Goal: Task Accomplishment & Management: Use online tool/utility

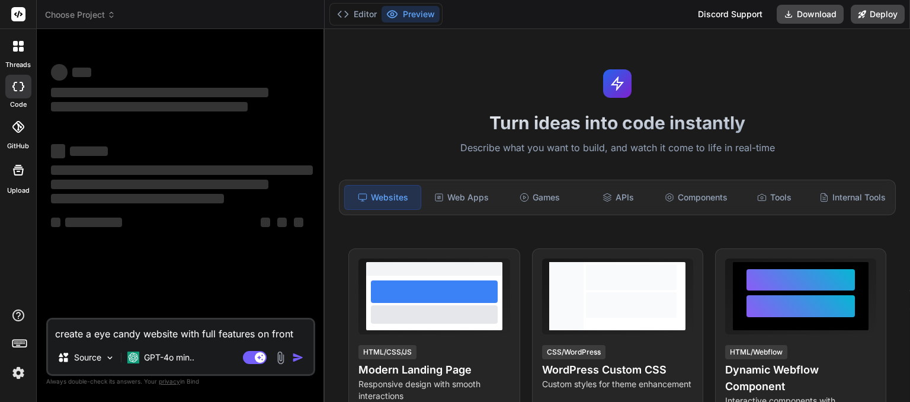
click at [17, 373] on img at bounding box center [18, 373] width 20 height 20
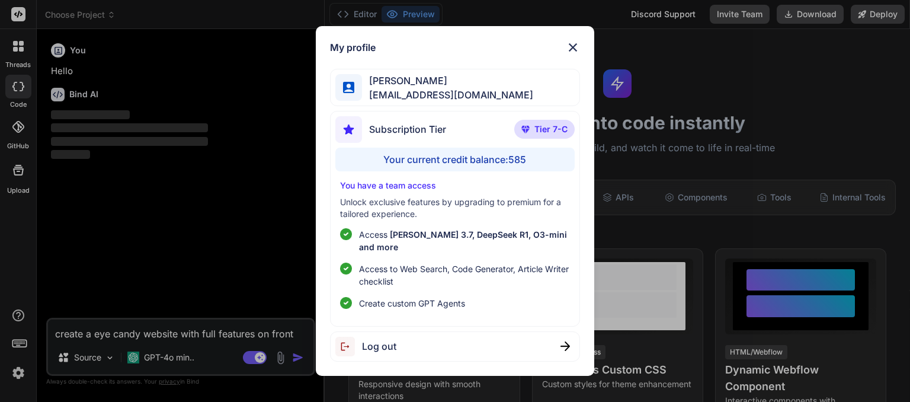
click at [251, 355] on div "My profile madhavi kond [EMAIL_ADDRESS][DOMAIN_NAME] Subscription Tier Tier 7-C…" at bounding box center [455, 201] width 910 height 402
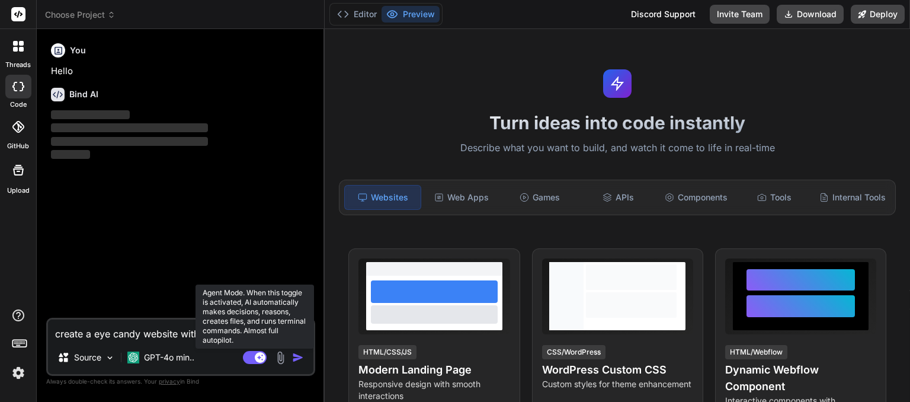
click at [253, 357] on rect at bounding box center [255, 357] width 24 height 13
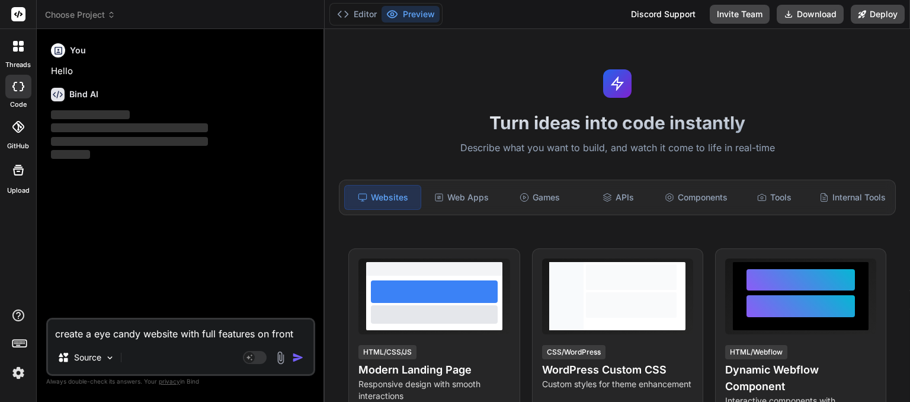
click at [104, 17] on span "Choose Project" at bounding box center [80, 15] width 71 height 12
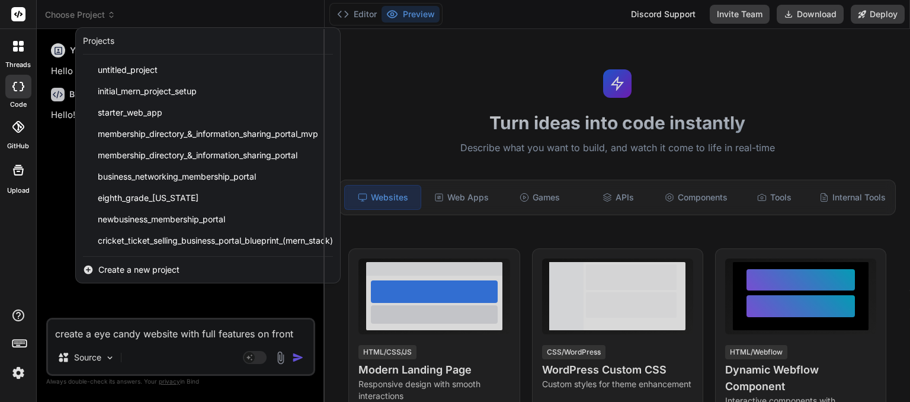
type textarea "x"
click at [303, 334] on div at bounding box center [455, 201] width 910 height 402
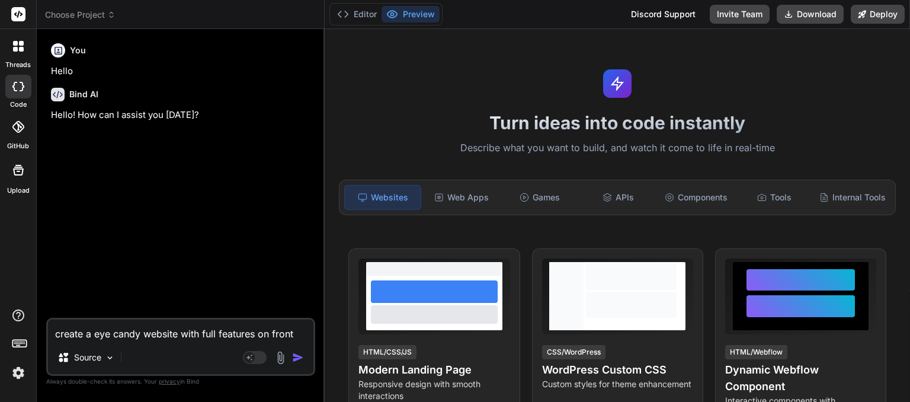
click at [306, 335] on textarea "create a eye candy website with full features on front en" at bounding box center [180, 329] width 265 height 21
type textarea "create a eye candy website with full features on front end"
type textarea "x"
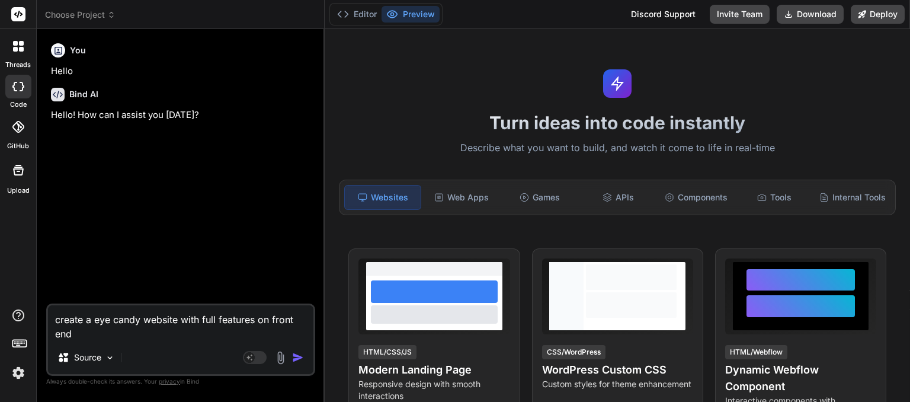
type textarea "create a eye candy website with full features on front end"
type textarea "x"
type textarea "create a eye candy website with full features on front end w"
type textarea "x"
type textarea "create a eye candy website with full features on front end wi"
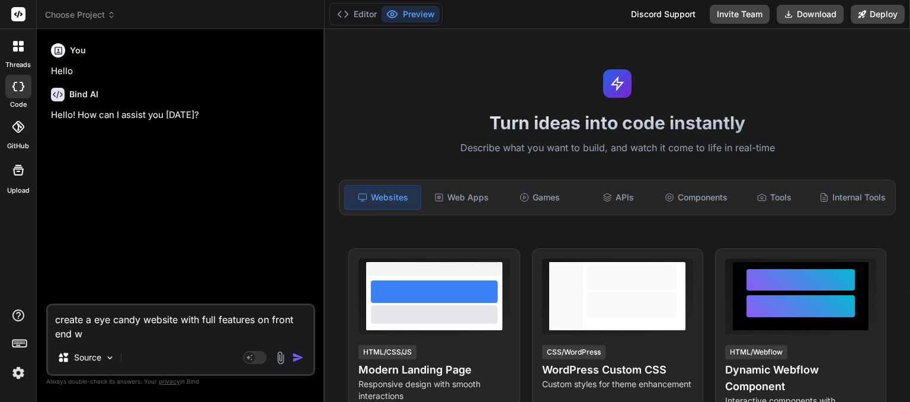
type textarea "x"
type textarea "create a eye candy website with full features on front end wit"
type textarea "x"
type textarea "create a eye candy website with full features on front end with"
type textarea "x"
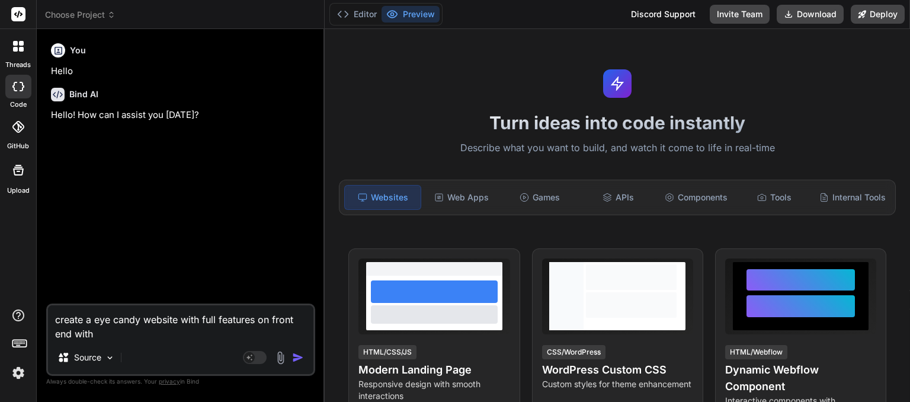
type textarea "create a eye candy website with full features on front end with"
type textarea "x"
type textarea "create a eye candy website with full features on front end with t"
type textarea "x"
type textarea "create a eye candy website with full features on front end with th"
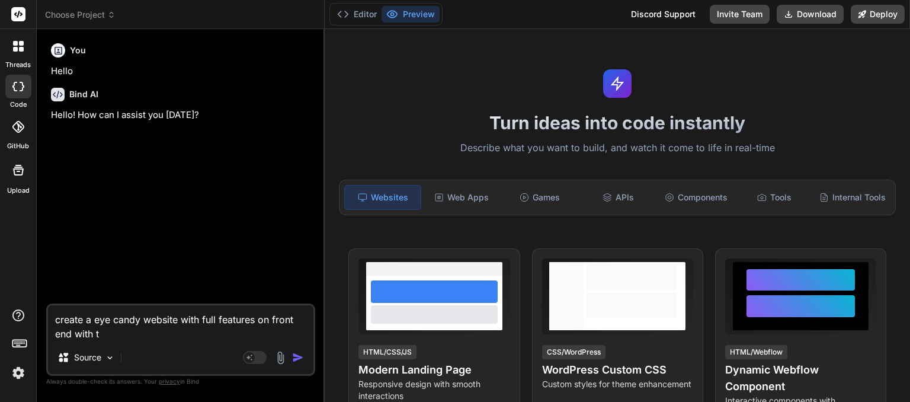
type textarea "x"
type textarea "create a eye candy website with full features on front end with thi"
type textarea "x"
type textarea "create a eye candy website with full features on front end with this"
type textarea "x"
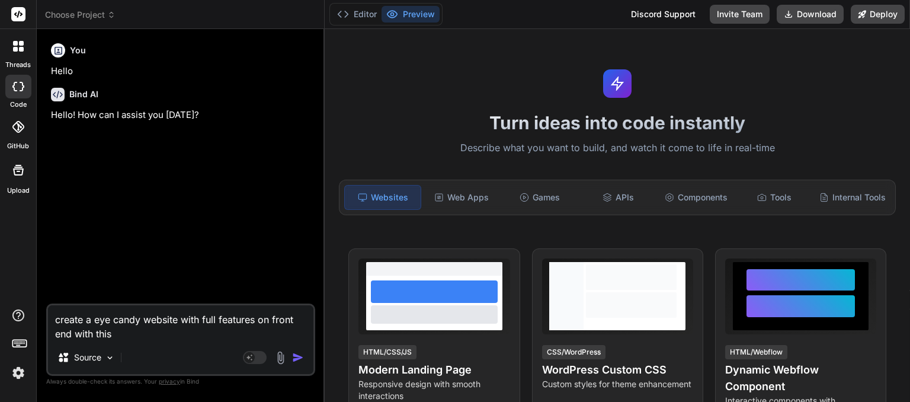
type textarea "create a eye candy website with full features on front end with this"
type textarea "x"
type textarea "create a eye candy website with full features on front end with this p"
type textarea "x"
type textarea "create a eye candy website with full features on front end with this pr"
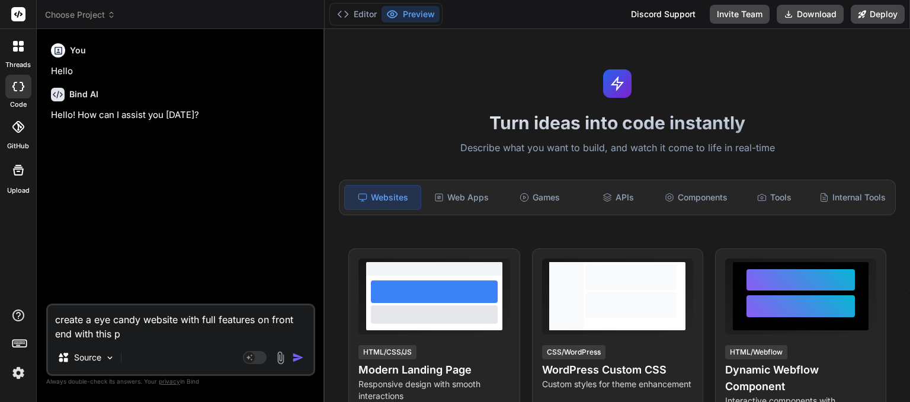
type textarea "x"
type textarea "create a eye candy website with full features on front end with this prd"
type textarea "x"
type textarea "create a eye candy website with full features on front end with this prd"
type textarea "x"
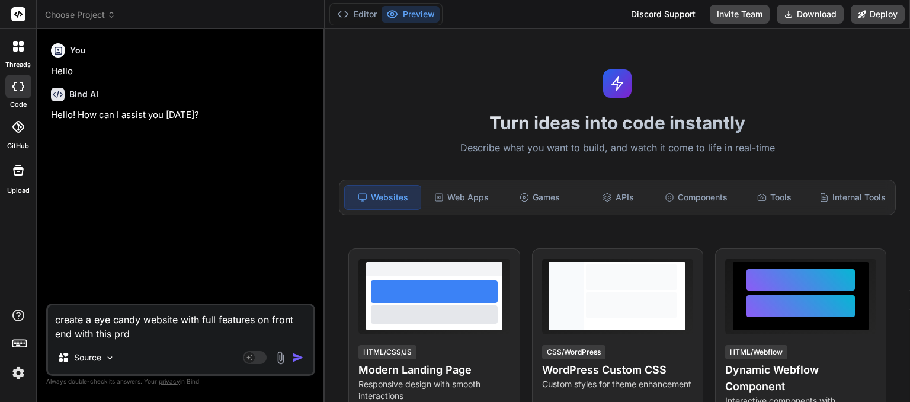
type textarea "create a eye candy website with full features on front end with this prd a"
type textarea "x"
type textarea "create a eye candy website with full features on front end with this prd an"
type textarea "x"
type textarea "create a eye candy website with full features on front end with this prd and"
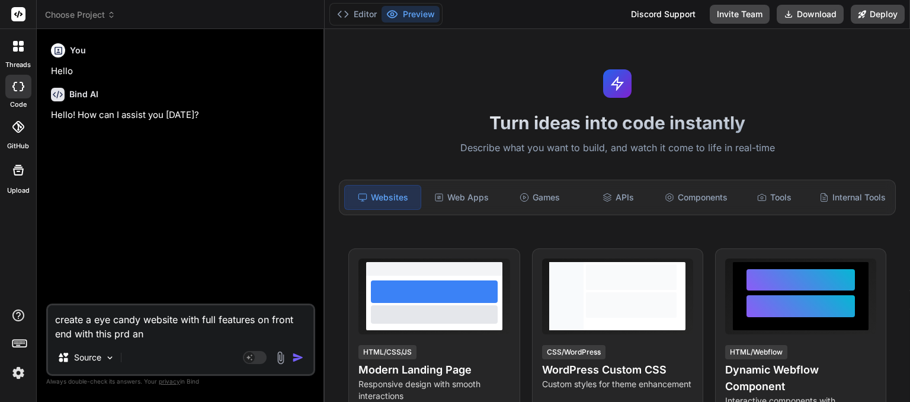
type textarea "x"
type textarea "create a eye candy website with full features on front end with this prd and"
type textarea "x"
type textarea "create a eye candy website with full features on front end with this prd and p"
type textarea "x"
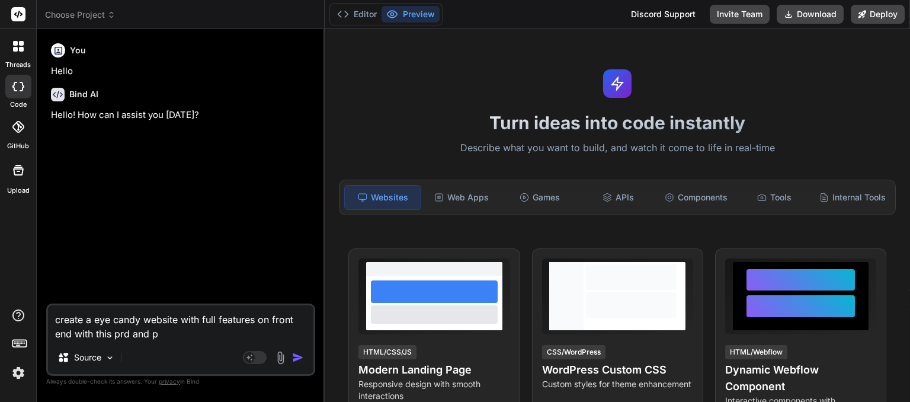
type textarea "create a eye candy website with full features on front end with this prd and pi"
type textarea "x"
type textarea "create a eye candy website with full features on front end with this prd and pip"
type textarea "x"
type textarea "create a eye candy website with full features on front end with this prd and pi…"
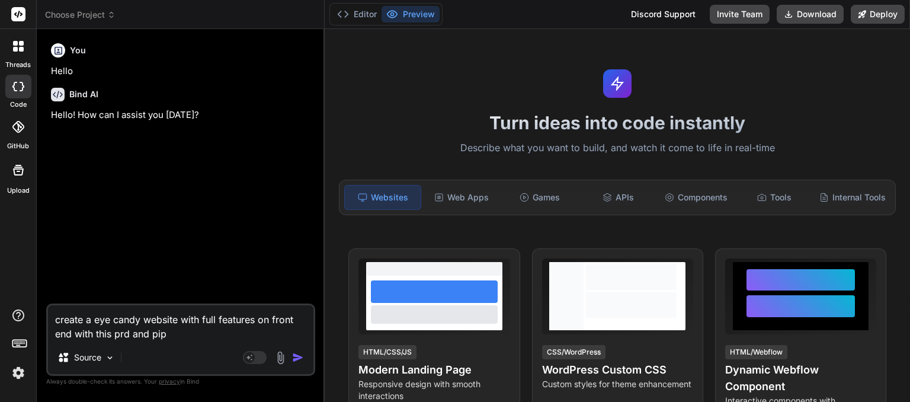
type textarea "x"
type textarea "create a eye candy website with full features on front end with this prd and pi…"
type textarea "x"
type textarea "create a eye candy website with full features on front end with this prd and pi…"
type textarea "x"
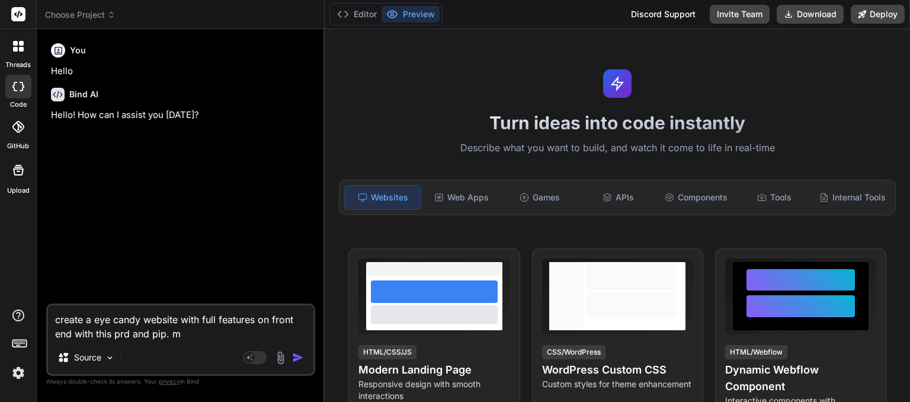
type textarea "create a eye candy website with full features on front end with this prd and pi…"
type textarea "x"
type textarea "create a eye candy website with full features on front end with this prd and pi…"
type textarea "x"
type textarea "create a eye candy website with full features on front end with this prd and pi…"
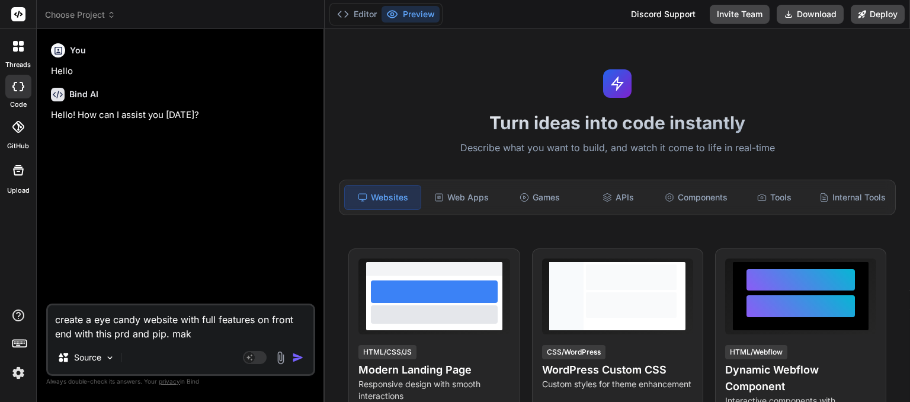
type textarea "x"
type textarea "create a eye candy website with full features on front end with this prd and pi…"
type textarea "x"
type textarea "create a eye candy website with full features on front end with this prd and pi…"
type textarea "x"
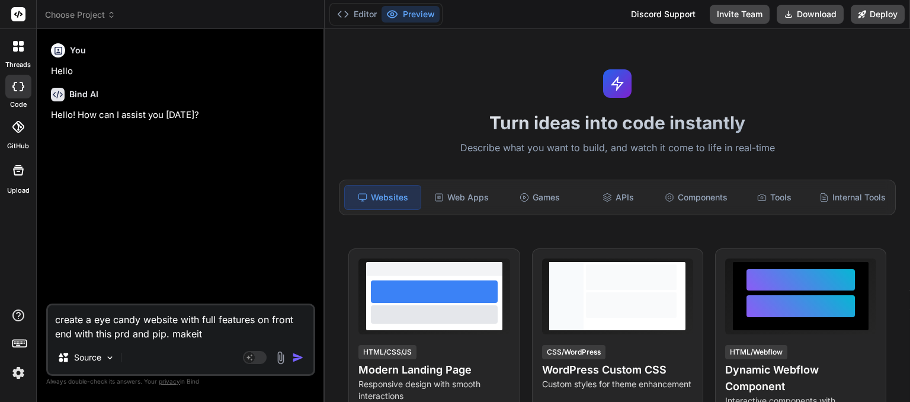
type textarea "create a eye candy website with full features on front end with this prd and pi…"
type textarea "x"
type textarea "create a eye candy website with full features on front end with this prd and pi…"
type textarea "x"
type textarea "create a eye candy website with full features on front end with this prd and pi…"
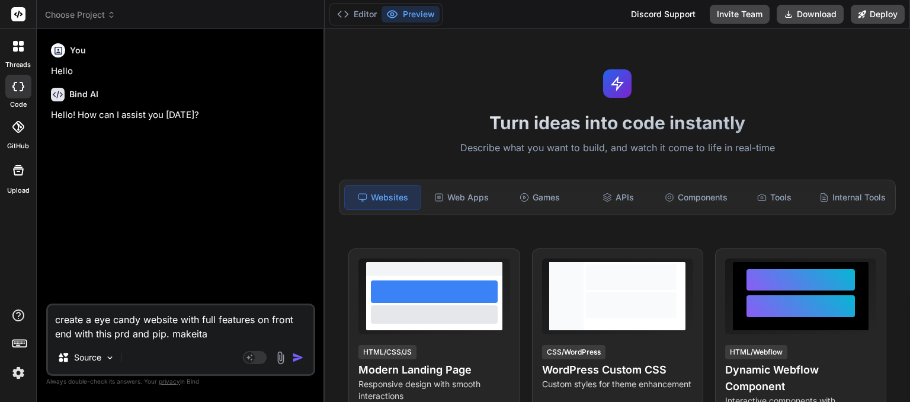
type textarea "x"
type textarea "create a eye candy website with full features on front end with this prd and pi…"
type textarea "x"
type textarea "create a eye candy website with full features on front end with this prd and pi…"
type textarea "x"
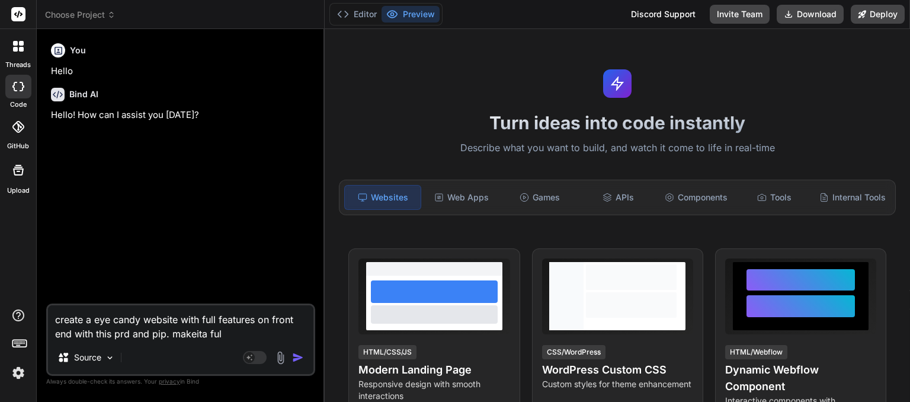
type textarea "create a eye candy website with full features on front end with this prd and pi…"
type textarea "x"
type textarea "create a eye candy website with full features on front end with this prd and pi…"
type textarea "x"
type textarea "create a eye candy website with full features on front end with this prd and pi…"
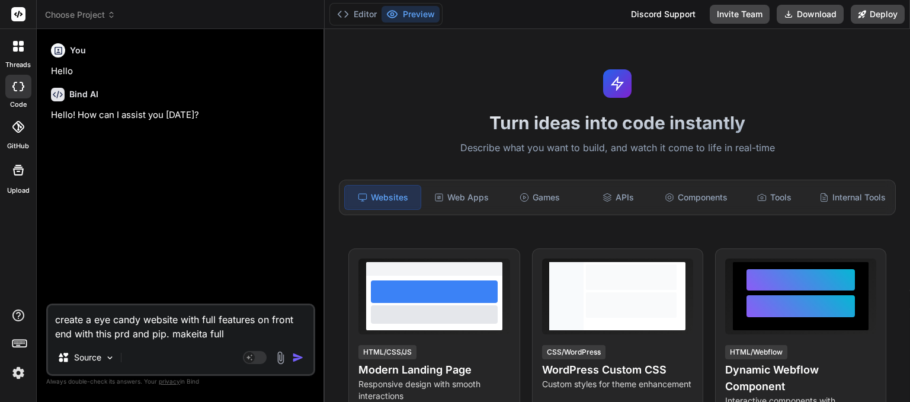
type textarea "x"
type textarea "create a eye candy website with full features on front end with this prd and pi…"
type textarea "x"
type textarea "create a eye candy website with full features on front end with this prd and pi…"
type textarea "x"
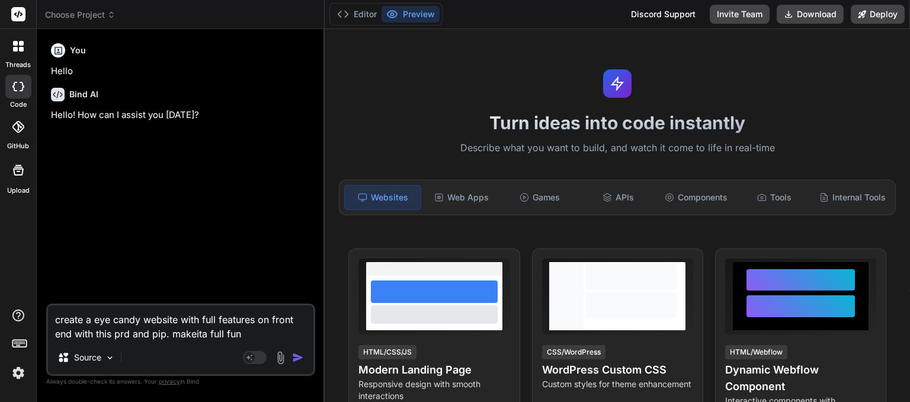
type textarea "create a eye candy website with full features on front end with this prd and pi…"
type textarea "x"
type textarea "create a eye candy website with full features on front end with this prd and pi…"
type textarea "x"
type textarea "create a eye candy website with full features on front end with this prd and pi…"
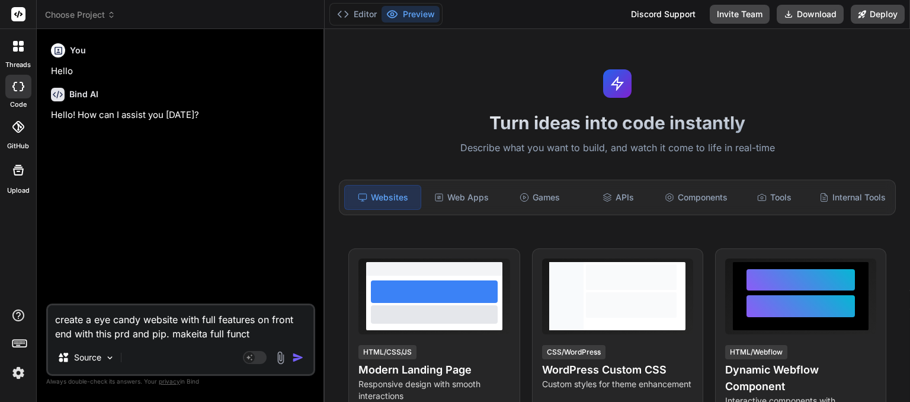
type textarea "x"
type textarea "create a eye candy website with full features on front end with this prd and pi…"
type textarea "x"
type textarea "create a eye candy website with full features on front end with this prd and pi…"
type textarea "x"
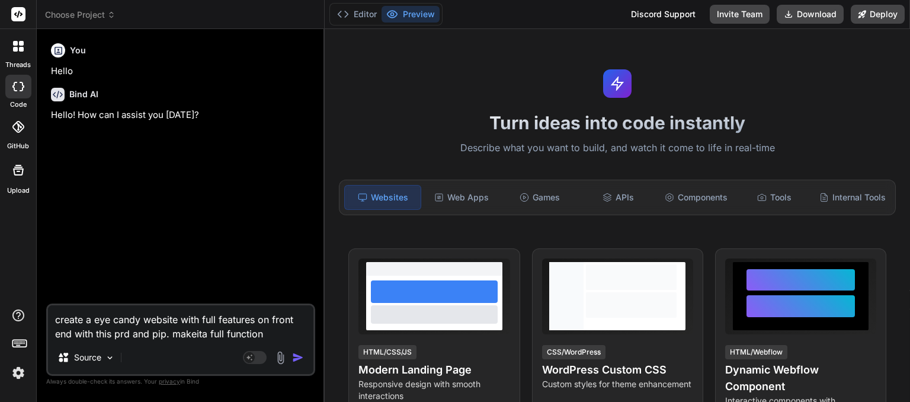
type textarea "create a eye candy website with full features on front end with this prd and pi…"
type textarea "x"
type textarea "create a eye candy website with full features on front end with this prd and pi…"
type textarea "x"
type textarea "create a eye candy website with full features on front end with this prd and pi…"
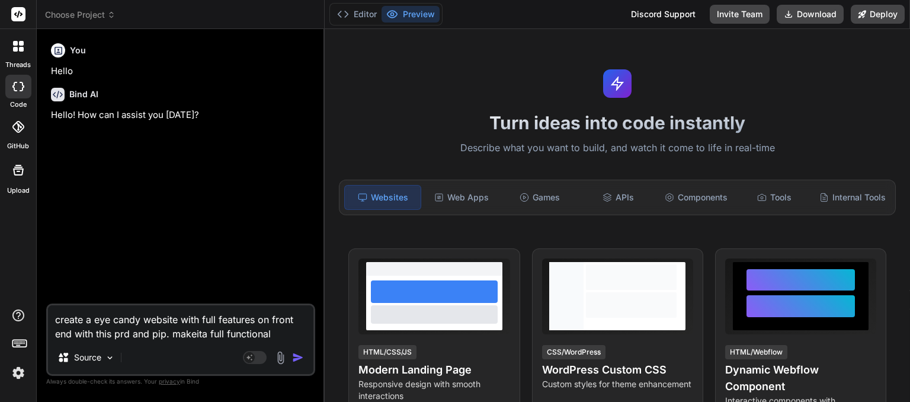
type textarea "x"
type textarea "create a eye candy website with full features on front end with this prd and pi…"
type textarea "x"
type textarea "create a eye candy website with full features on front end with this prd and pi…"
type textarea "x"
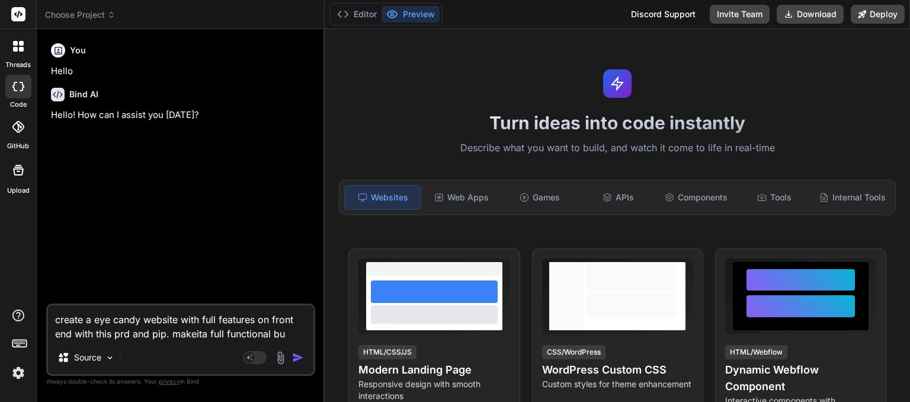
type textarea "create a eye candy website with full features on front end with this prd and pi…"
type textarea "x"
type textarea "create a eye candy website with full features on front end with this prd and pi…"
type textarea "x"
type textarea "create a eye candy website with full features on front end with this prd and pi…"
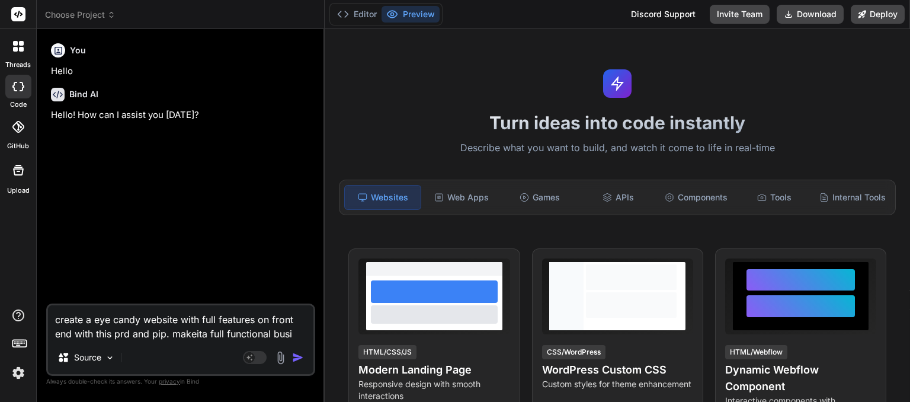
type textarea "x"
type textarea "create a eye candy website with full features on front end with this prd and pi…"
type textarea "x"
type textarea "create a eye candy website with full features on front end with this prd and pi…"
type textarea "x"
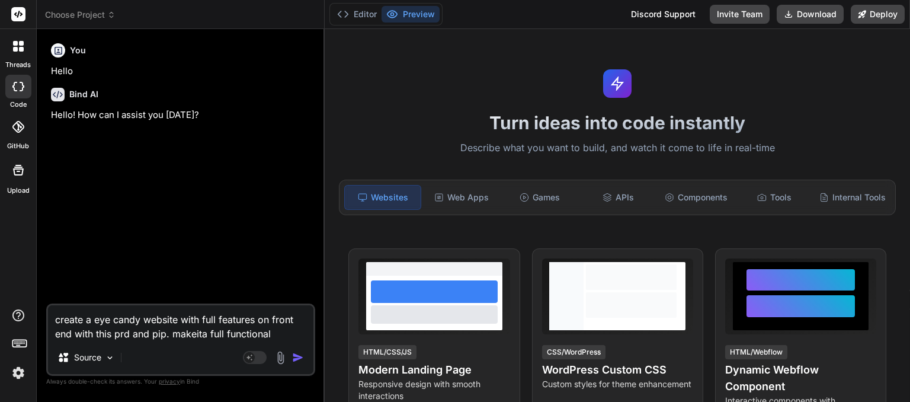
type textarea "create a eye candy website with full features on front end with this prd and pi…"
type textarea "x"
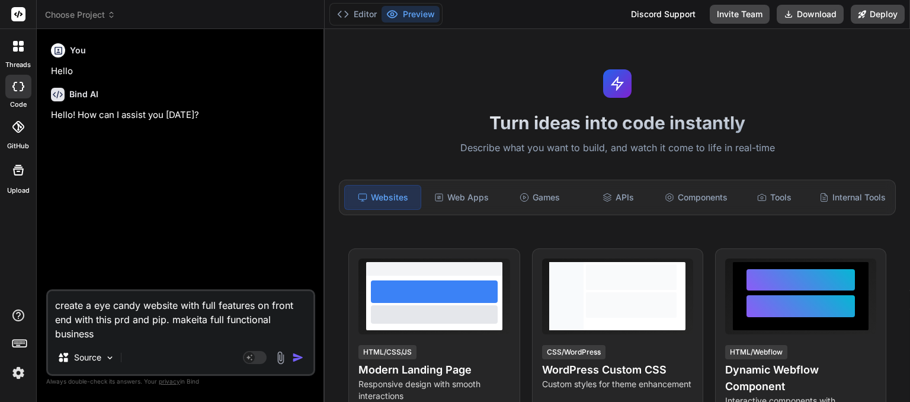
click at [113, 335] on textarea "create a eye candy website with full features on front end with this prd and pi…" at bounding box center [180, 316] width 265 height 50
type textarea "create a eye candy website with full features on front end with this prd and pi…"
type textarea "x"
type textarea "create a eye candy website with full features on front end with this prd and pi…"
type textarea "x"
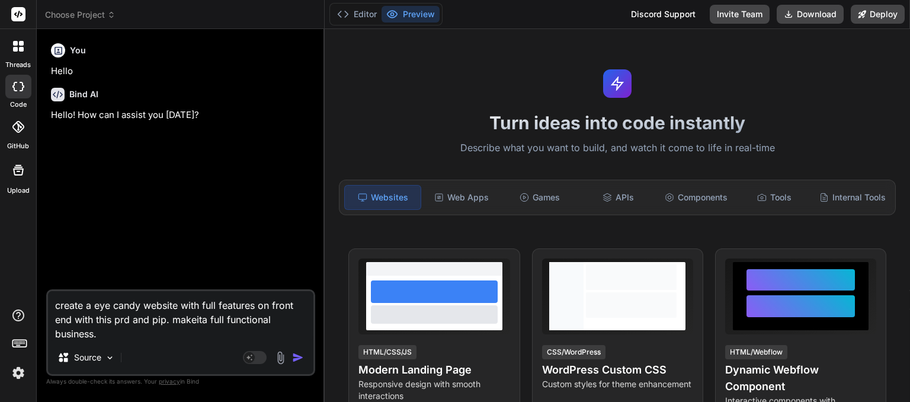
type textarea "create a eye candy website with full features on front end with this prd and pi…"
type textarea "x"
type textarea "create a eye candy website with full features on front end with this prd and pi…"
type textarea "x"
type textarea "create a eye candy website with full features on front end with this prd and pi…"
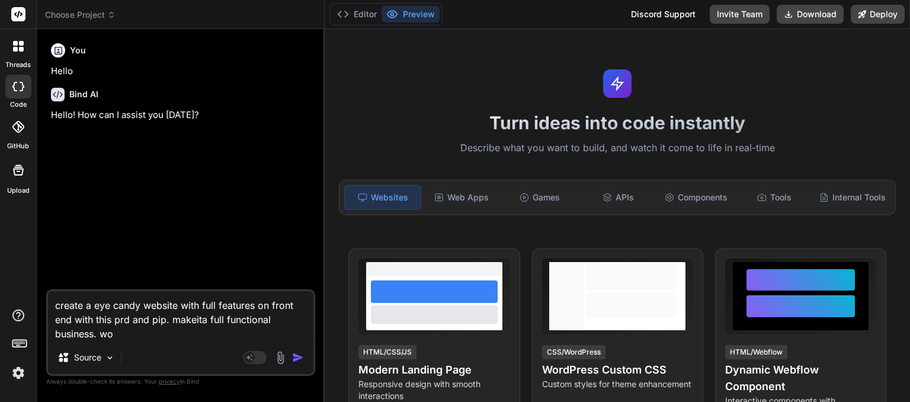
type textarea "x"
type textarea "create a eye candy website with full features on front end with this prd and pi…"
type textarea "x"
type textarea "create a eye candy website with full features on front end with this prd and pi…"
type textarea "x"
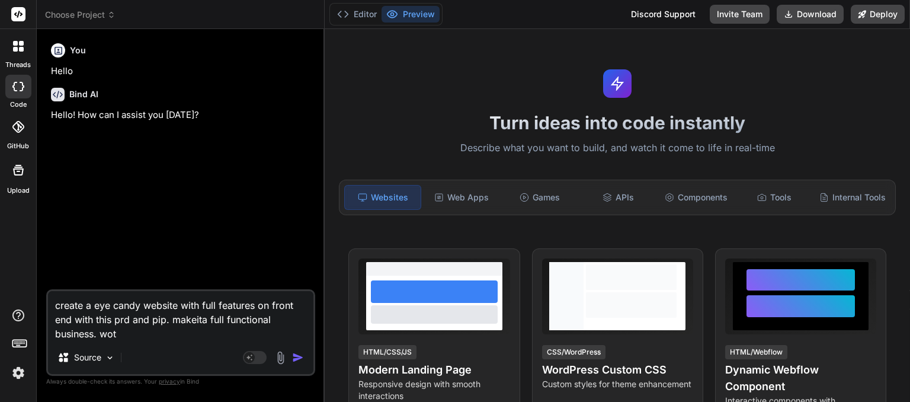
type textarea "create a eye candy website with full features on front end with this prd and pi…"
type textarea "x"
type textarea "create a eye candy website with full features on front end with this prd and pi…"
type textarea "x"
type textarea "create a eye candy website with full features on front end with this prd and pi…"
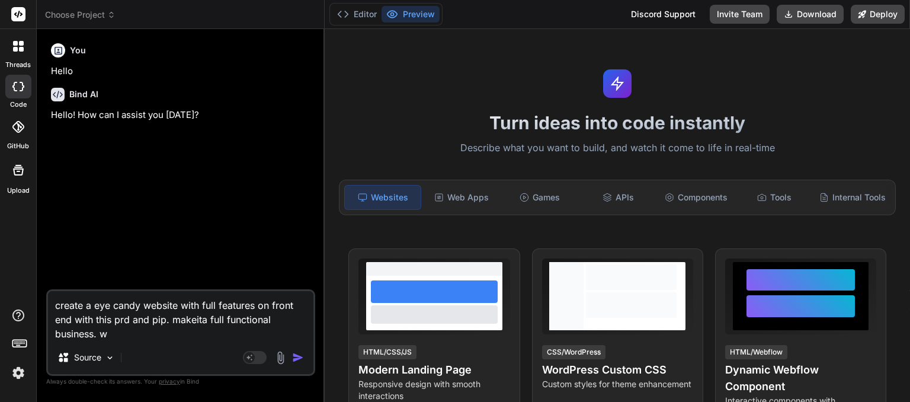
type textarea "x"
type textarea "create a eye candy website with full features on front end with this prd and pi…"
type textarea "x"
type textarea "create a eye candy website with full features on front end with this prd and pi…"
type textarea "x"
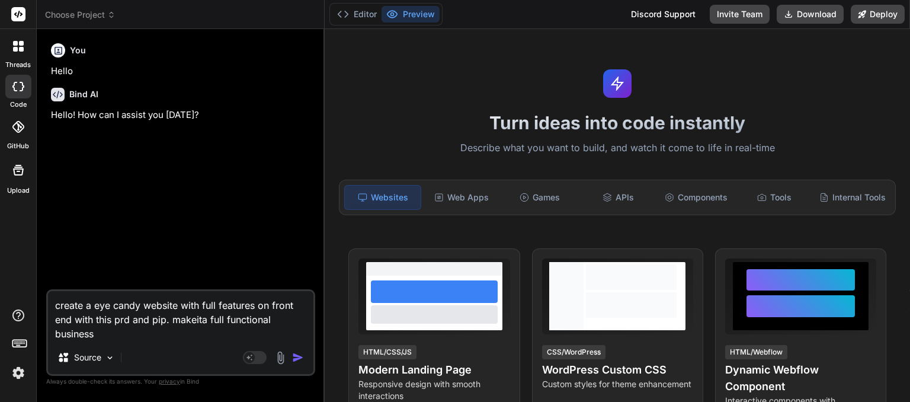
type textarea "create a eye candy website with full features on front end with this prd and pi…"
type textarea "x"
type textarea "create a eye candy website with full features on front end with this prd and pi…"
type textarea "x"
type textarea "create a eye candy website with full features on front end with this prd and pi…"
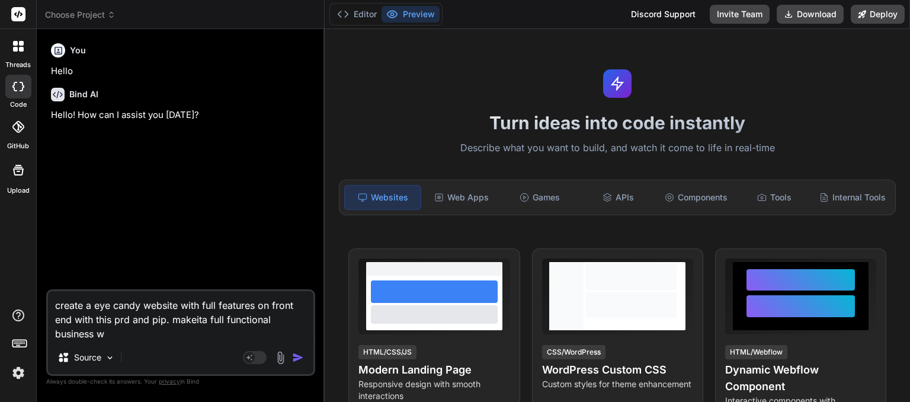
type textarea "x"
type textarea "create a eye candy website with full features on front end with this prd and pi…"
type textarea "x"
type textarea "create a eye candy website with full features on front end with this prd and pi…"
type textarea "x"
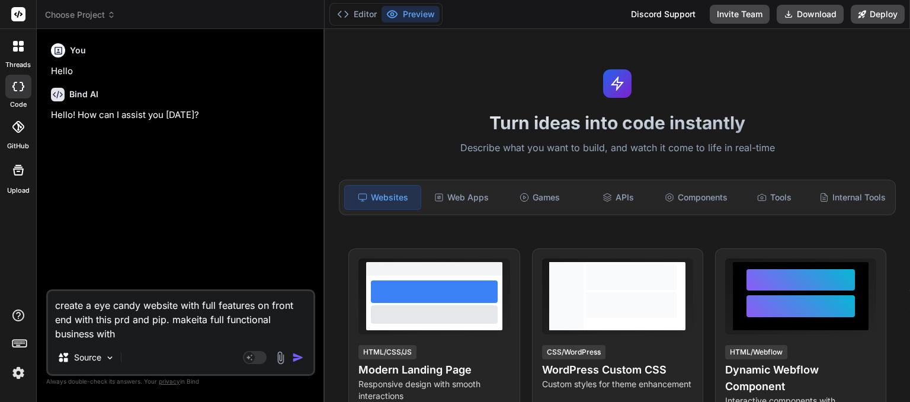
type textarea "create a eye candy website with full features on front end with this prd and pi…"
type textarea "x"
type textarea "create a eye candy website with full features on front end with this prd and pi…"
type textarea "x"
type textarea "create a eye candy website with full features on front end with this prd and pi…"
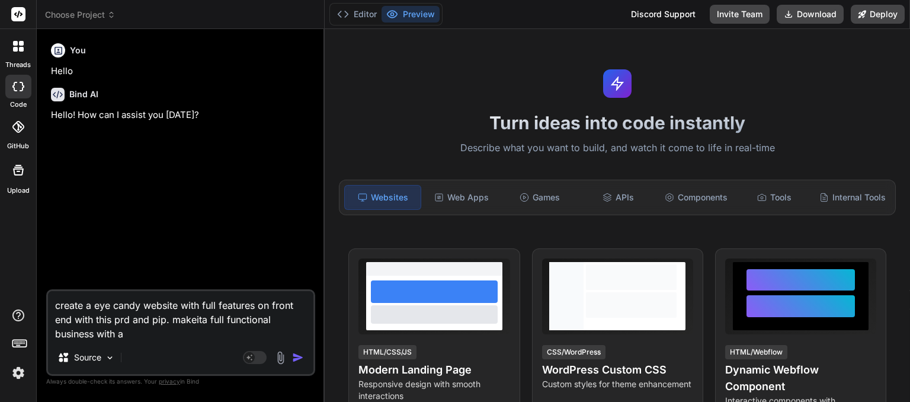
type textarea "x"
type textarea "create a eye candy website with full features on front end with this prd and pi…"
type textarea "x"
type textarea "create a eye candy website with full features on front end with this prd and pi…"
type textarea "x"
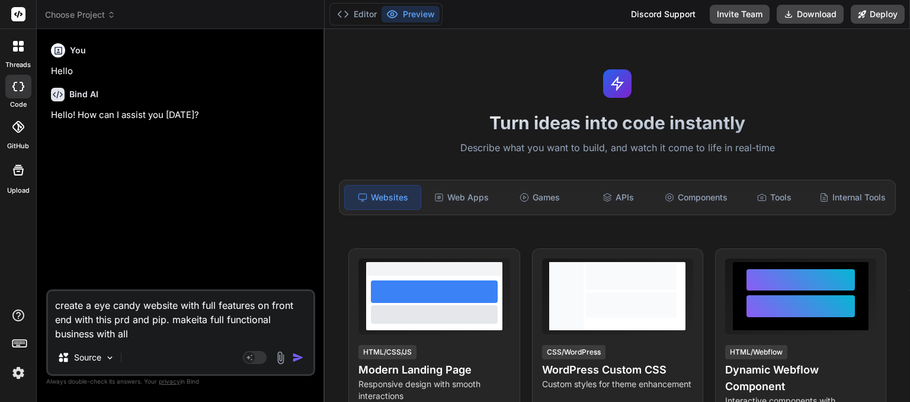
type textarea "create a eye candy website with full features on front end with this prd and pi…"
type textarea "x"
type textarea "create a eye candy website with full features on front end with this prd and pi…"
type textarea "x"
type textarea "create a eye candy website with full features on front end with this prd and pi…"
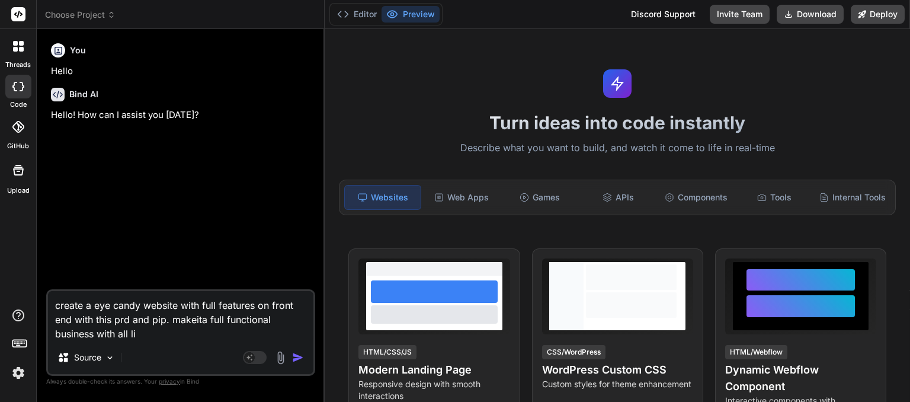
type textarea "x"
type textarea "create a eye candy website with full features on front end with this prd and pi…"
type textarea "x"
type textarea "create a eye candy website with full features on front end with this prd and pi…"
type textarea "x"
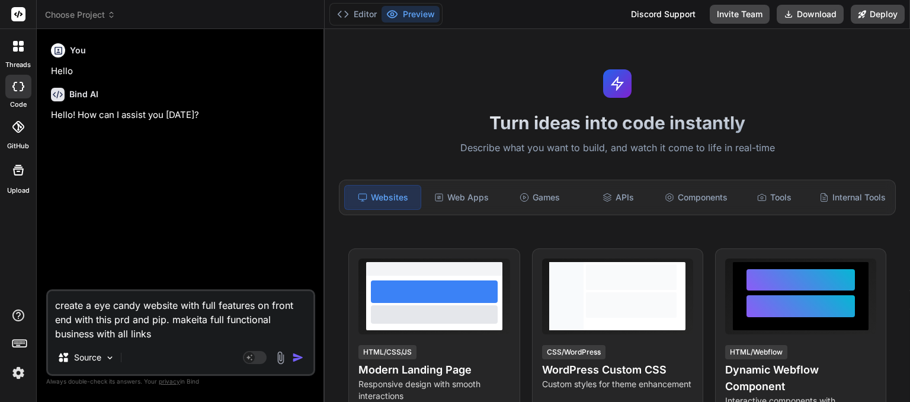
type textarea "create a eye candy website with full features on front end with this prd and pi…"
type textarea "x"
type textarea "create a eye candy website with full features on front end with this prd and pi…"
type textarea "x"
type textarea "create a eye candy website with full features on front end with this prd and pi…"
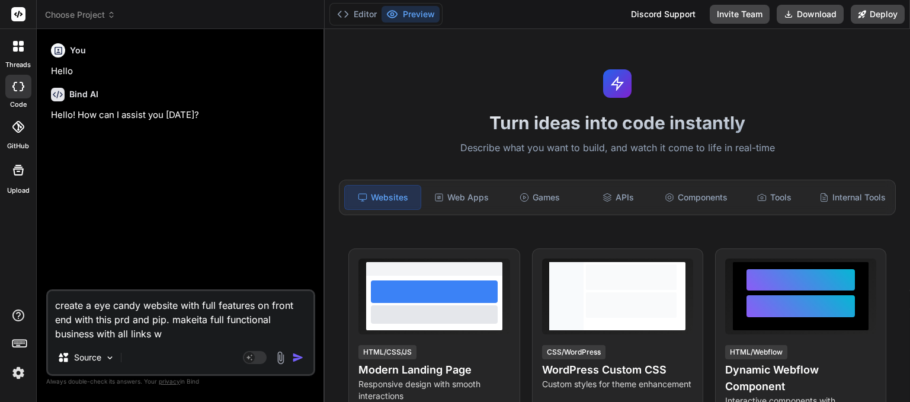
type textarea "x"
type textarea "create a eye candy website with full features on front end with this prd and pi…"
type textarea "x"
type textarea "create a eye candy website with full features on front end with this prd and pi…"
type textarea "x"
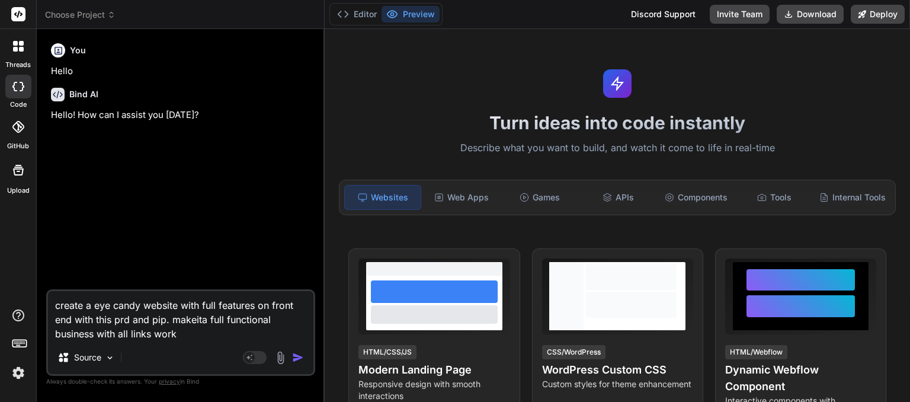
type textarea "create a eye candy website with full features on front end with this prd and pi…"
type textarea "x"
type textarea "create a eye candy website with full features on front end with this prd and pi…"
type textarea "x"
type textarea "create a eye candy website with full features on front end with this prd and pi…"
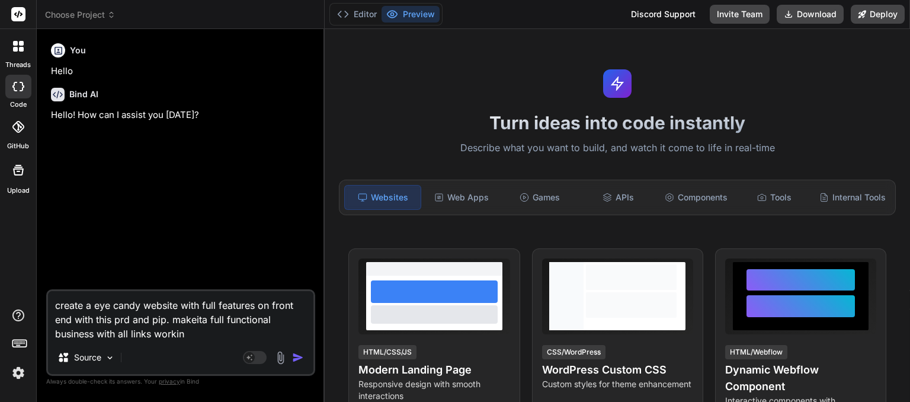
type textarea "x"
type textarea "create a eye candy website with full features on front end with this prd and pi…"
type textarea "x"
type textarea "create a eye candy website with full features on front end with this prd and pi…"
type textarea "x"
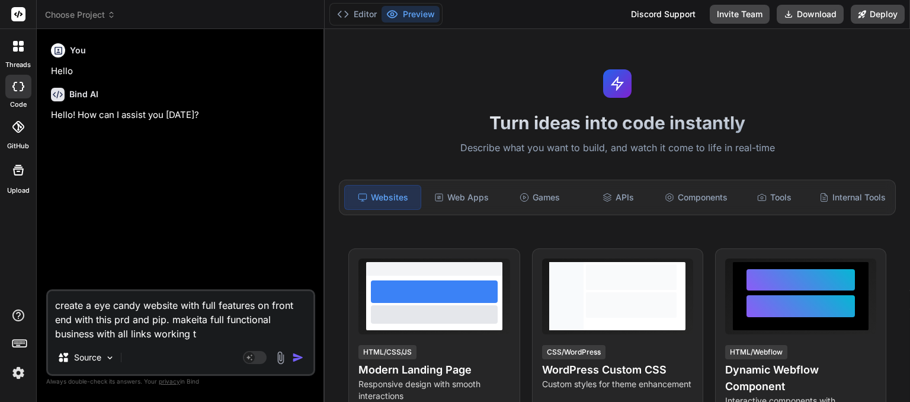
type textarea "create a eye candy website with full features on front end with this prd and pi…"
type textarea "x"
type textarea "create a eye candy website with full features on front end with this prd and pi…"
type textarea "x"
type textarea "create a eye candy website with full features on front end with this prd and pi…"
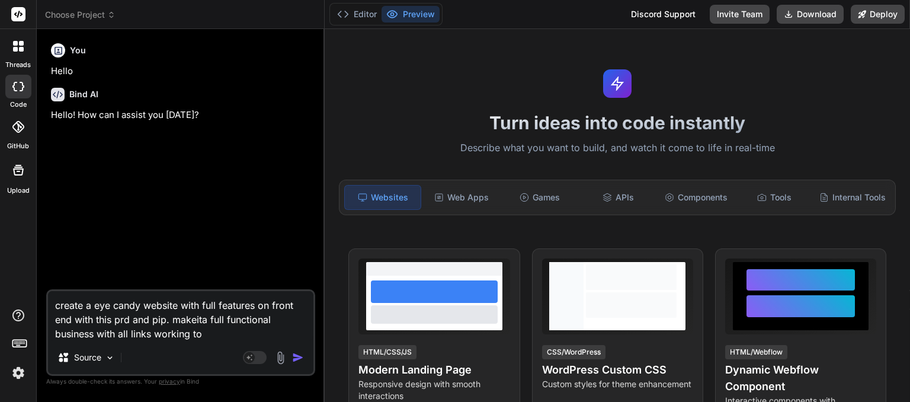
type textarea "x"
type textarea "create a eye candy website with full features on front end with this prd and pi…"
type textarea "x"
type textarea "create a eye candy website with full features on front end with this prd and pi…"
type textarea "x"
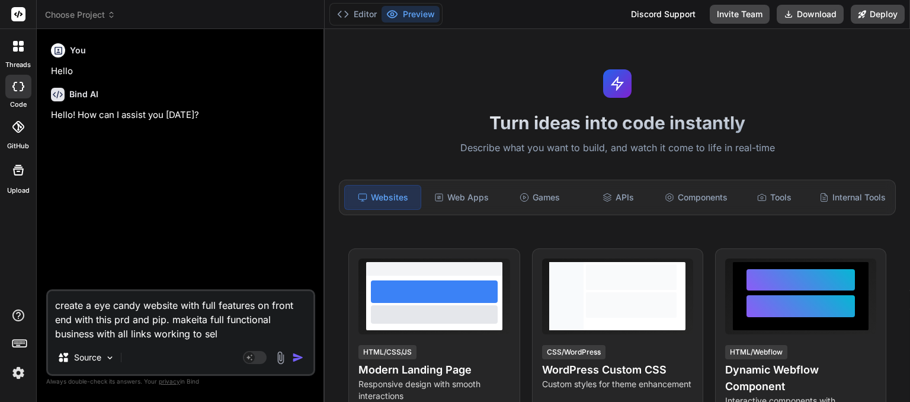
type textarea "create a eye candy website with full features on front end with this prd and pi…"
paste textarea "Loremip Dolors Ametcon Adipisci Elitse - Doeiusm Tempor + INC + UTL (ETDO Magna…"
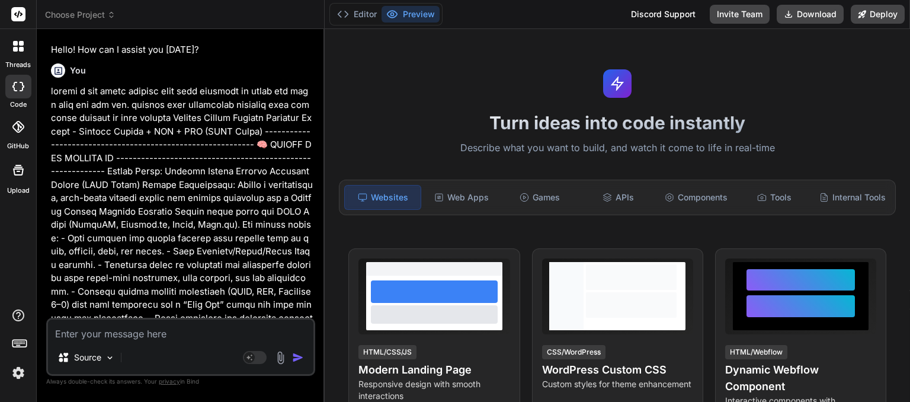
scroll to position [85, 0]
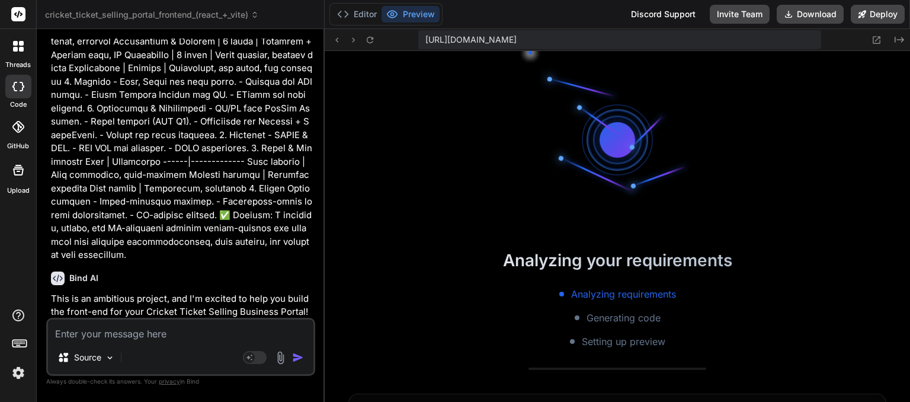
scroll to position [307, 0]
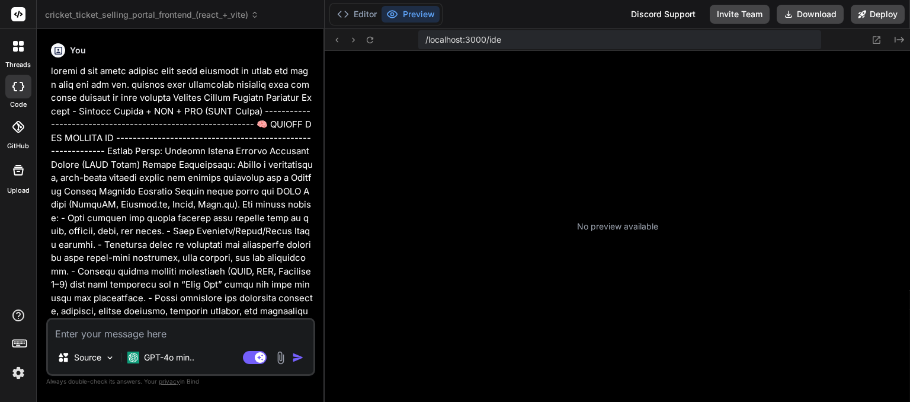
scroll to position [159, 0]
type textarea "x"
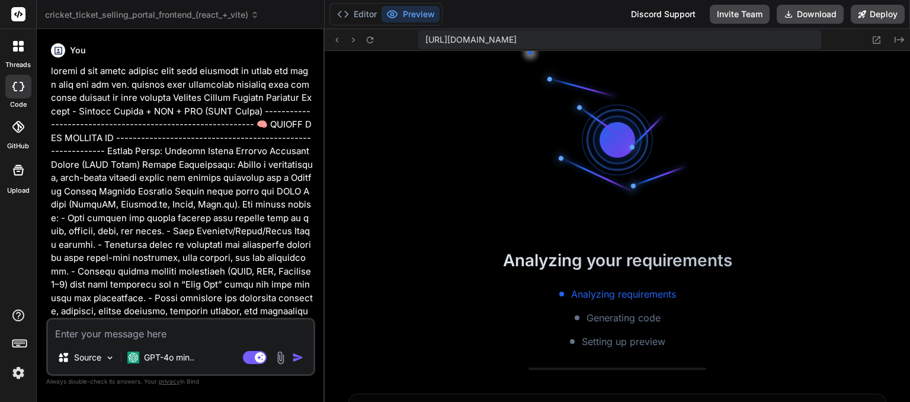
scroll to position [228, 0]
